Goal: Obtain resource: Download file/media

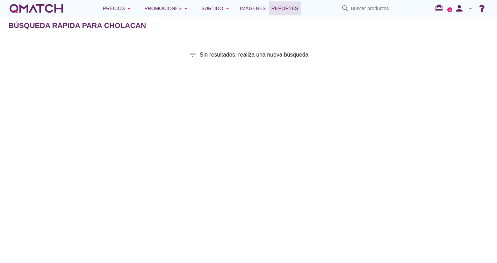
click at [282, 9] on span "Reportes" at bounding box center [285, 8] width 27 height 8
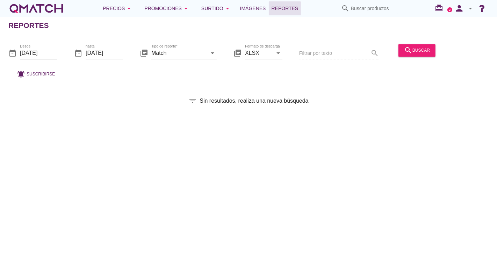
click at [39, 52] on input "[DATE]" at bounding box center [38, 53] width 37 height 11
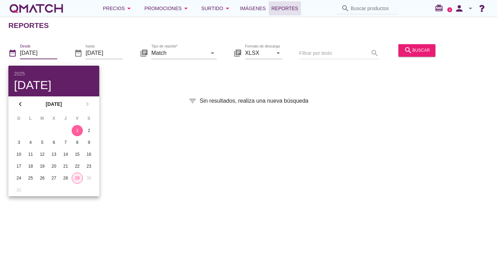
click at [77, 178] on div "29" at bounding box center [77, 178] width 10 height 6
type input "[DATE]"
click at [78, 178] on div "29" at bounding box center [77, 178] width 11 height 6
click at [144, 124] on div "Reportes date_range Desde 2025-08-29 date_range hasta 2025-08-29 library_books …" at bounding box center [248, 140] width 497 height 247
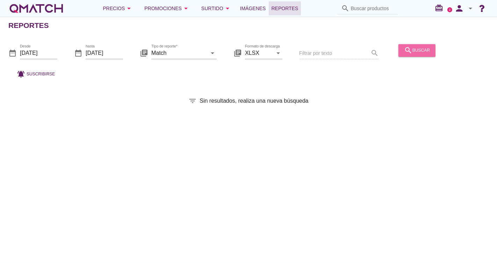
click at [401, 52] on button "search buscar" at bounding box center [417, 50] width 37 height 13
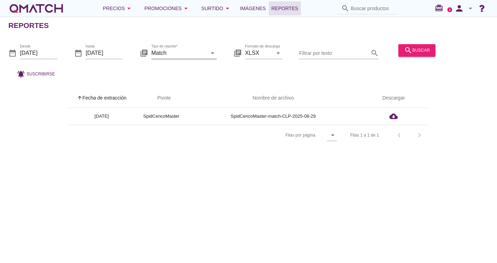
click at [210, 52] on icon "arrow_drop_down" at bounding box center [213, 53] width 8 height 8
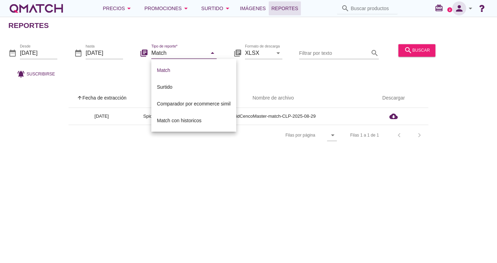
click at [465, 10] on icon "person" at bounding box center [460, 8] width 14 height 10
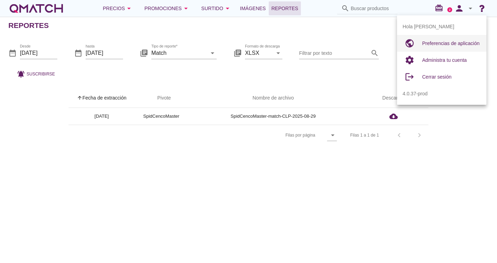
click at [460, 42] on span "Preferencias de aplicación" at bounding box center [451, 44] width 57 height 6
radio input "true"
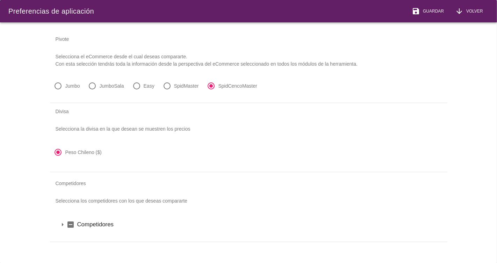
click at [61, 85] on div at bounding box center [58, 86] width 12 height 12
radio input "true"
click at [440, 8] on span "Guardar" at bounding box center [433, 11] width 24 height 6
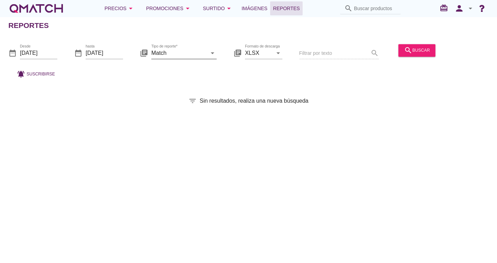
click at [187, 55] on input "Match" at bounding box center [179, 53] width 56 height 11
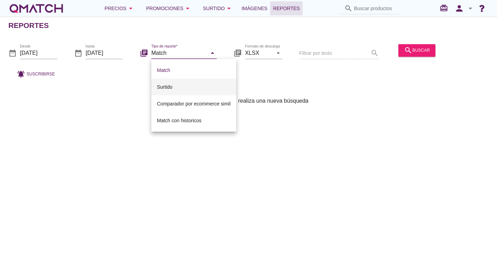
click at [193, 89] on div "Surtido" at bounding box center [194, 87] width 74 height 8
type input "Surtido"
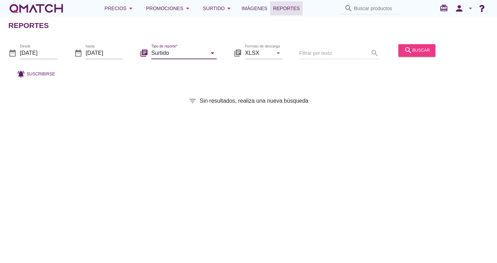
click at [421, 48] on div "search buscar" at bounding box center [417, 50] width 26 height 8
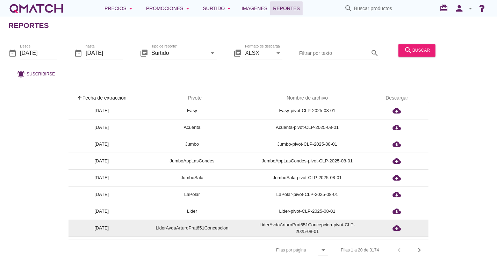
scroll to position [78, 0]
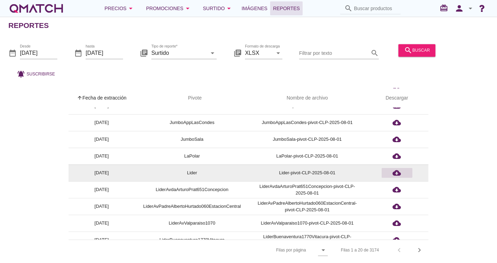
click at [393, 172] on div "cloud_download" at bounding box center [397, 173] width 25 height 8
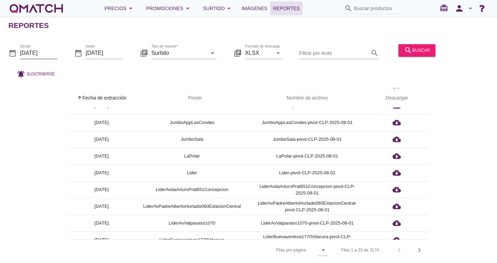
click at [56, 55] on input "[DATE]" at bounding box center [38, 53] width 37 height 11
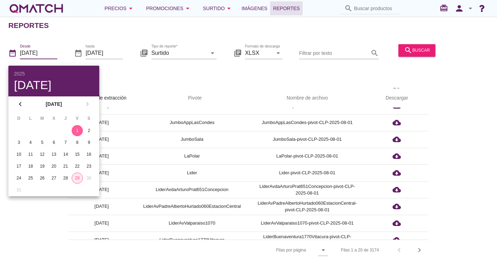
click at [77, 181] on button "29" at bounding box center [77, 178] width 11 height 11
type input "[DATE]"
click at [77, 181] on button "29" at bounding box center [77, 178] width 11 height 11
click at [172, 89] on th "arrow_upward Pivote" at bounding box center [192, 99] width 114 height 20
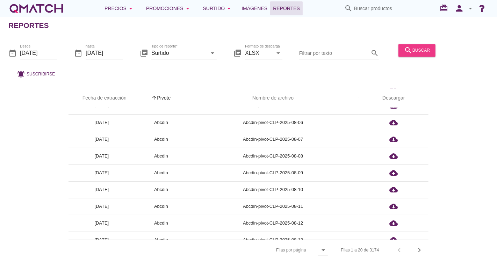
click at [419, 49] on div "search buscar" at bounding box center [417, 50] width 26 height 8
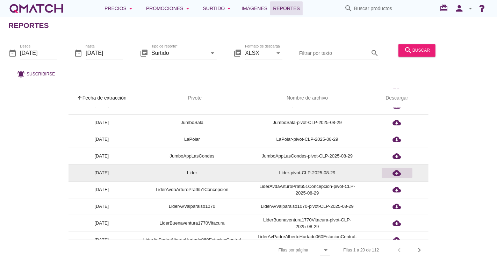
click at [398, 173] on icon "cloud_download" at bounding box center [397, 173] width 8 height 8
